Goal: Check status

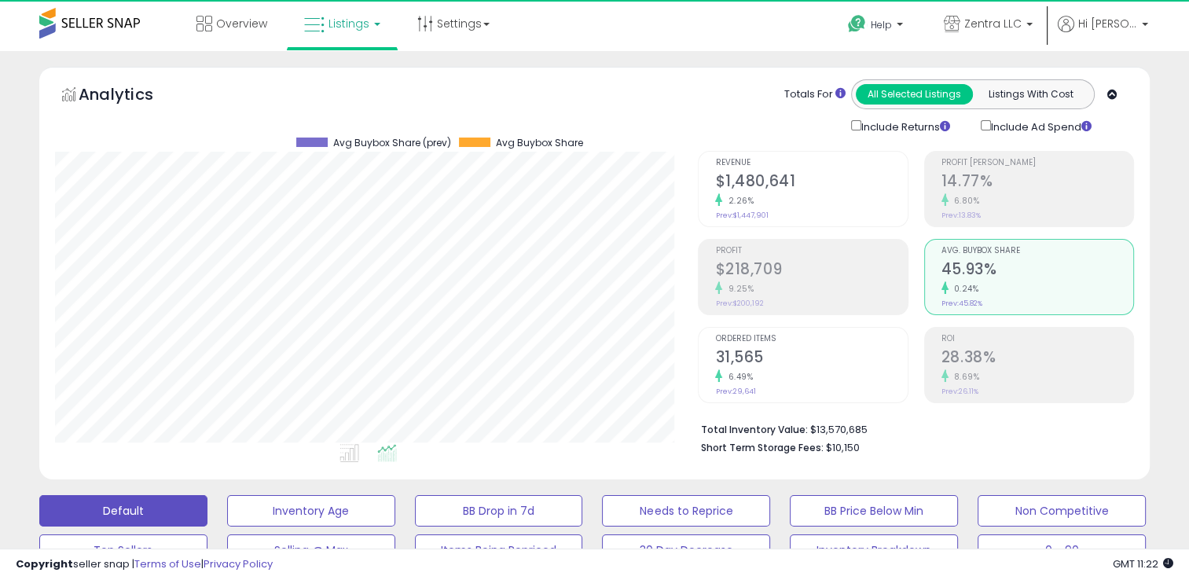
scroll to position [321, 643]
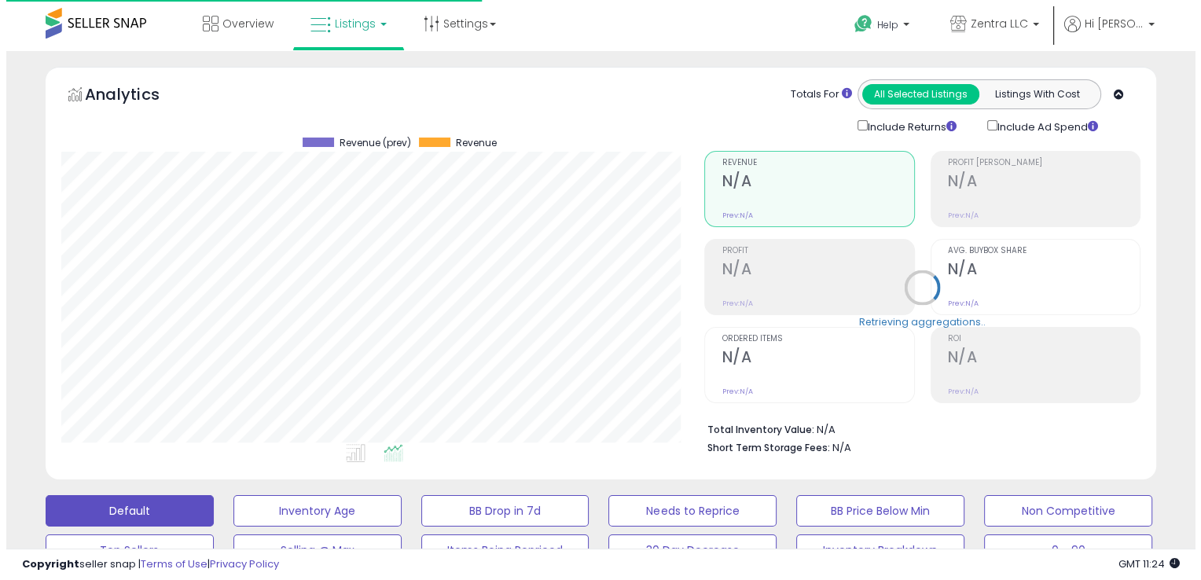
scroll to position [321, 643]
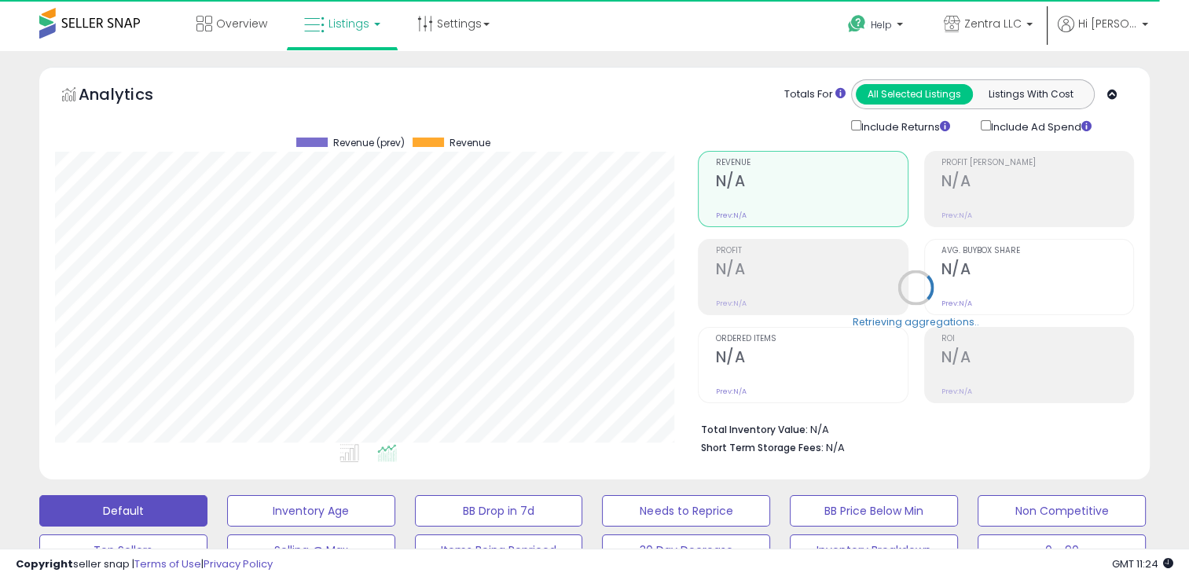
click at [994, 176] on div "Retrieving aggregations.." at bounding box center [916, 299] width 460 height 328
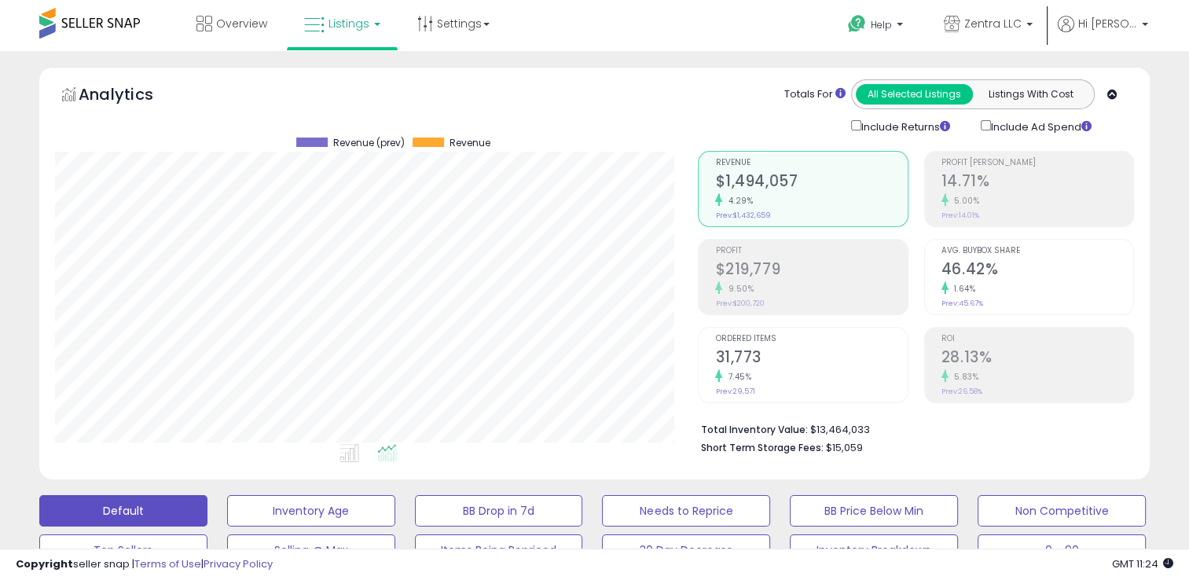
click at [984, 179] on h2 "14.71%" at bounding box center [1037, 182] width 192 height 21
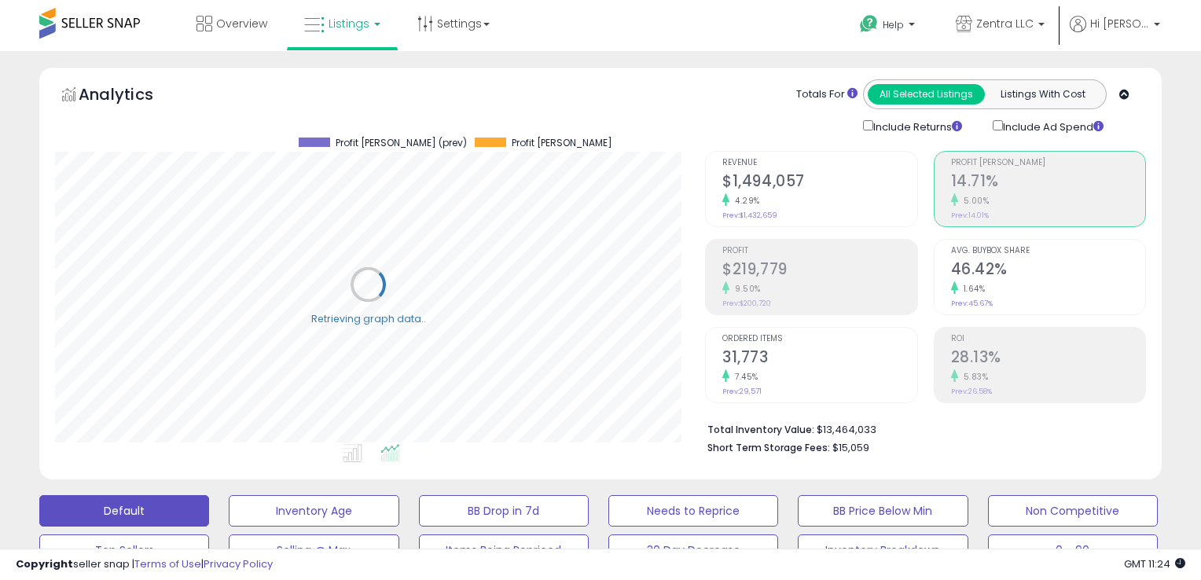
scroll to position [785515, 785194]
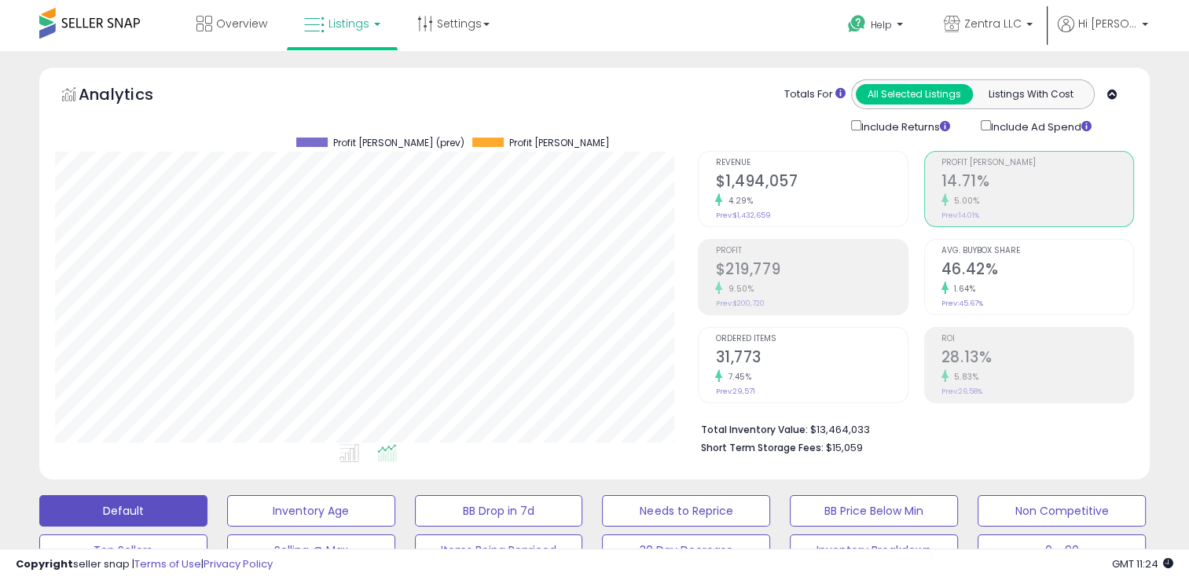
drag, startPoint x: 972, startPoint y: 276, endPoint x: 962, endPoint y: 266, distance: 13.9
click at [967, 272] on h2 "46.42%" at bounding box center [1037, 270] width 192 height 21
